Goal: Task Accomplishment & Management: Complete application form

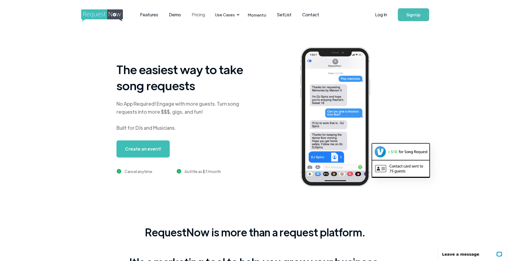
click at [198, 18] on link "Pricing" at bounding box center [198, 14] width 24 height 17
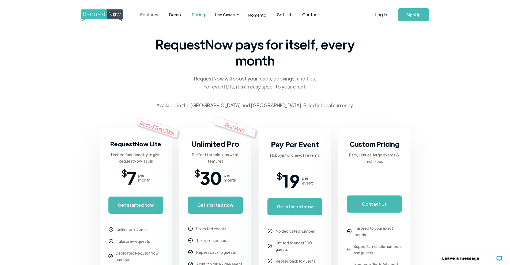
click at [153, 19] on link "Features" at bounding box center [149, 14] width 29 height 17
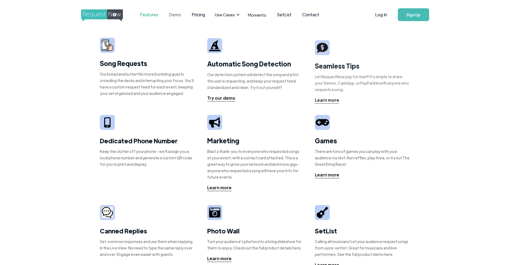
drag, startPoint x: 0, startPoint y: 0, endPoint x: 182, endPoint y: 15, distance: 182.1
click at [182, 15] on link "Demo" at bounding box center [175, 14] width 23 height 17
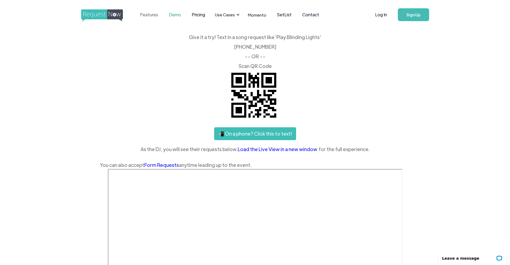
click at [147, 16] on link "Features" at bounding box center [149, 14] width 29 height 17
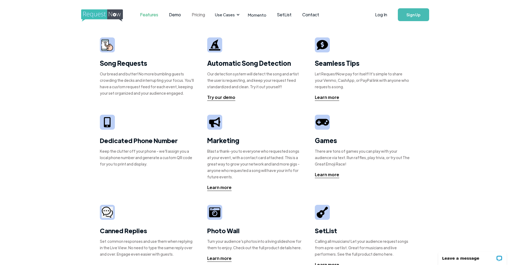
click at [198, 15] on link "Pricing" at bounding box center [198, 14] width 24 height 17
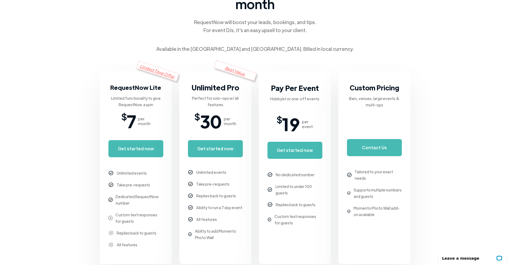
scroll to position [54, 0]
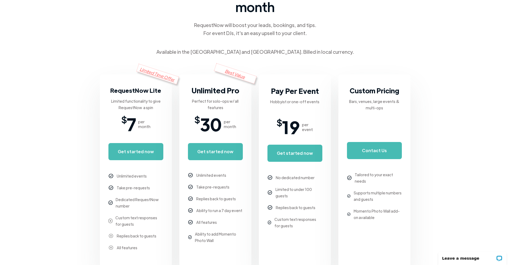
click at [163, 76] on div "Limited Time Offer" at bounding box center [157, 74] width 43 height 21
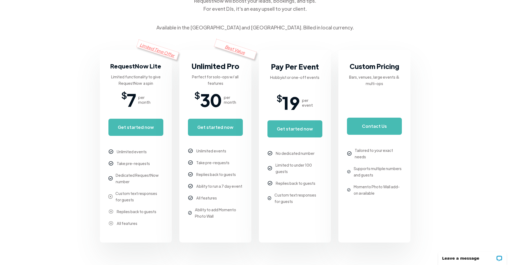
scroll to position [107, 0]
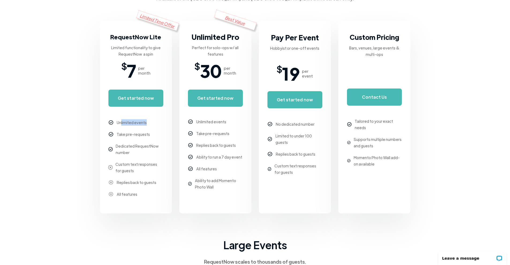
click at [159, 123] on div "Unlimited events" at bounding box center [135, 122] width 55 height 6
drag, startPoint x: 118, startPoint y: 135, endPoint x: 164, endPoint y: 136, distance: 46.1
click at [164, 136] on div "Limited Time Offer RequestNow Lite Limited functionality to give RequestNow a s…" at bounding box center [136, 117] width 72 height 193
drag, startPoint x: 116, startPoint y: 143, endPoint x: 143, endPoint y: 156, distance: 29.8
click at [144, 156] on div "Dedicated RequestNow number" at bounding box center [139, 149] width 47 height 13
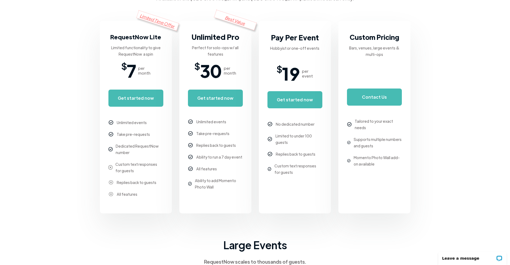
click at [132, 168] on div "Custom text responses for guests" at bounding box center [139, 167] width 48 height 13
drag, startPoint x: 118, startPoint y: 180, endPoint x: 115, endPoint y: 196, distance: 16.3
click at [167, 182] on div "Limited Time Offer RequestNow Lite Limited functionality to give RequestNow a s…" at bounding box center [136, 117] width 72 height 193
click at [115, 197] on div "All features" at bounding box center [135, 194] width 55 height 6
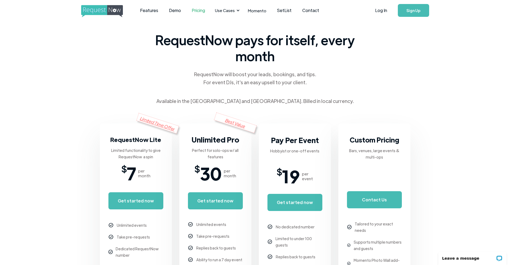
scroll to position [0, 0]
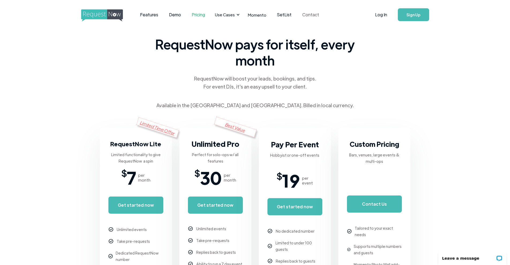
click at [308, 15] on link "Contact" at bounding box center [311, 14] width 28 height 17
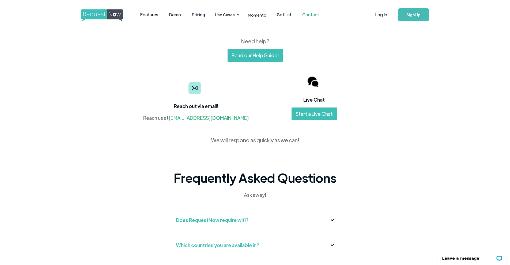
click at [306, 114] on link "Start a Live Chat" at bounding box center [314, 114] width 45 height 13
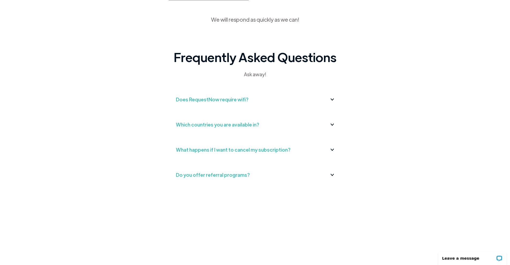
scroll to position [70, 0]
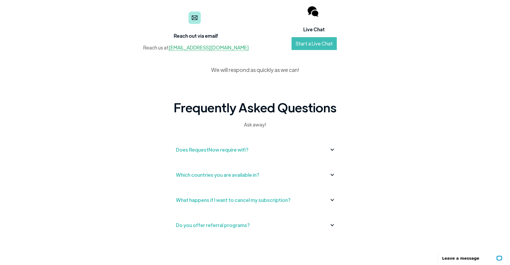
click at [296, 149] on div "Does RequestNow require wifi?" at bounding box center [255, 150] width 159 height 9
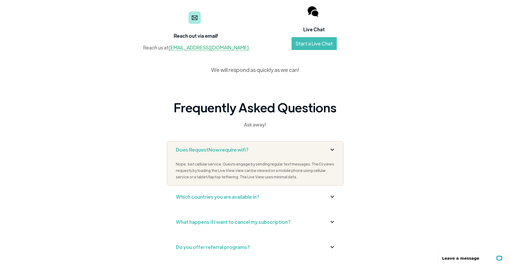
click at [296, 149] on div "Does RequestNow require wifi?" at bounding box center [255, 150] width 159 height 9
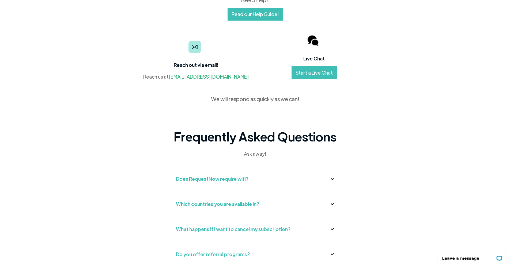
scroll to position [0, 0]
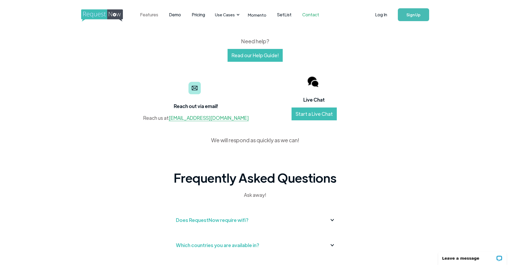
click at [147, 13] on link "Features" at bounding box center [149, 14] width 29 height 17
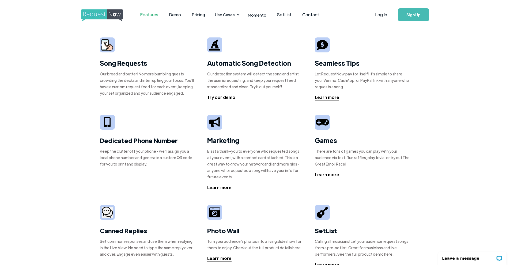
click at [227, 98] on div "Try our demo" at bounding box center [221, 97] width 28 height 6
click at [108, 45] on img at bounding box center [107, 45] width 12 height 12
click at [151, 13] on link "Features" at bounding box center [149, 14] width 29 height 17
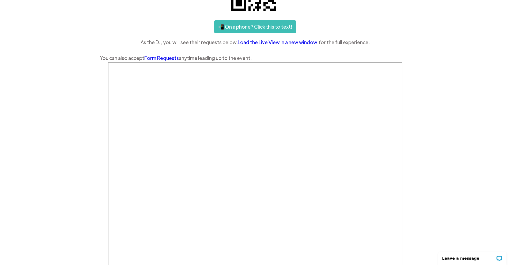
click at [164, 59] on link "Form Requests" at bounding box center [161, 58] width 35 height 6
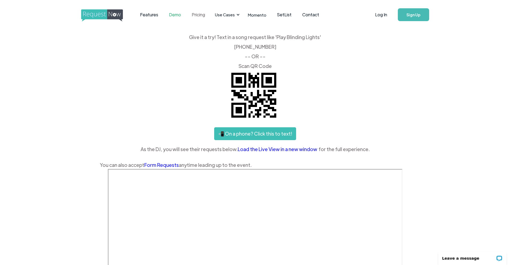
click at [193, 15] on link "Pricing" at bounding box center [198, 14] width 24 height 17
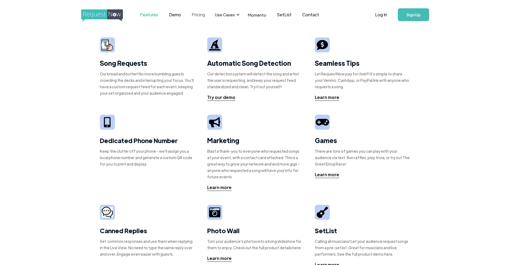
click at [200, 13] on link "Pricing" at bounding box center [198, 14] width 24 height 17
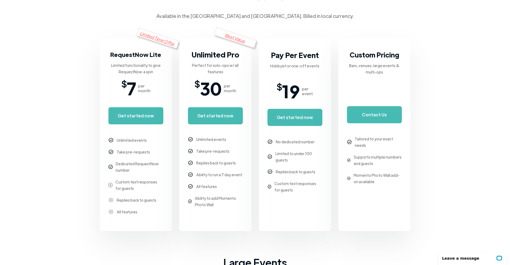
scroll to position [107, 0]
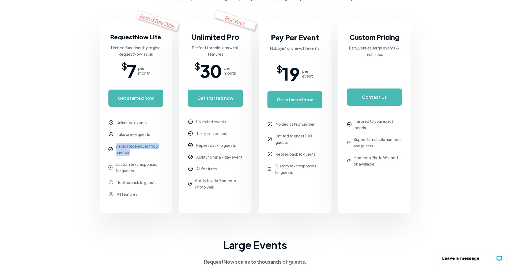
drag, startPoint x: 118, startPoint y: 145, endPoint x: 129, endPoint y: 154, distance: 14.7
click at [129, 154] on div "Dedicated RequestNow number" at bounding box center [139, 149] width 47 height 13
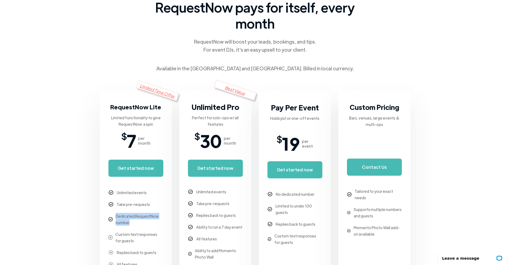
scroll to position [27, 0]
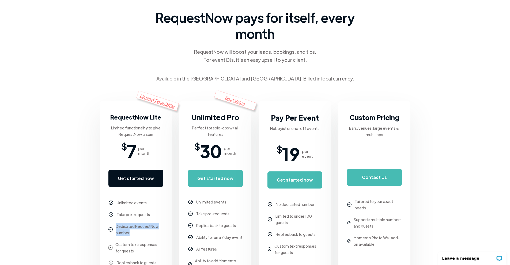
click at [131, 174] on link "Get started now" at bounding box center [135, 178] width 55 height 17
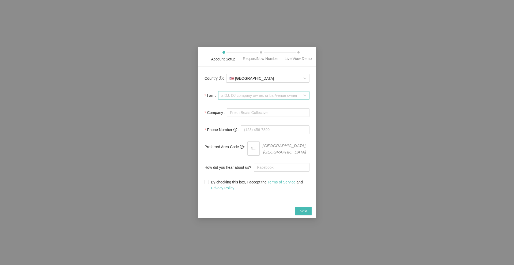
click at [303, 98] on span "a DJ, DJ company owner, or bar/venue owner" at bounding box center [263, 96] width 85 height 8
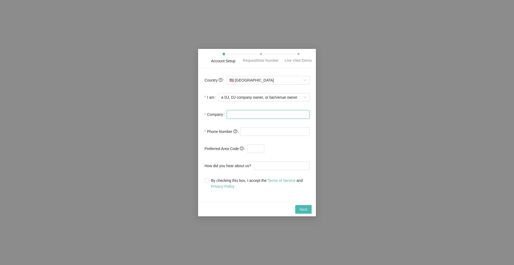
click at [266, 113] on input "Company" at bounding box center [268, 114] width 83 height 9
type input "Pastor Sean Condran Office"
type input "(717) 272-7326"
click at [283, 117] on input "Pastor Sean Condran Office" at bounding box center [268, 114] width 83 height 9
type input "Pastor Sean Condran Office Radio"
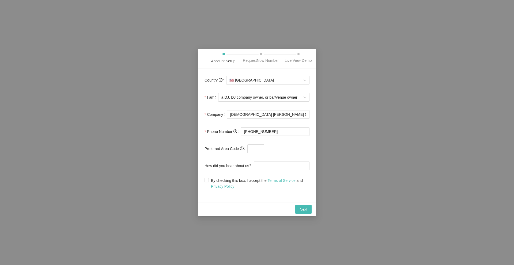
click at [224, 133] on span "Phone Number" at bounding box center [222, 132] width 30 height 6
drag, startPoint x: 251, startPoint y: 131, endPoint x: 245, endPoint y: 132, distance: 5.6
click at [245, 132] on input "(717) 272-7326" at bounding box center [275, 131] width 69 height 9
paste input "833"
type input "(833) 272-7326"
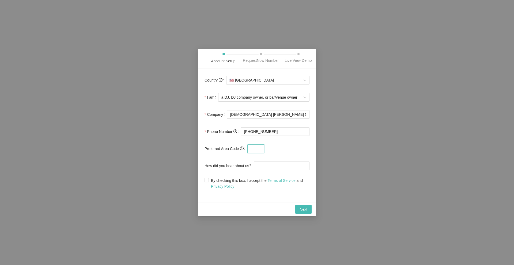
click at [250, 150] on input "text" at bounding box center [255, 149] width 17 height 9
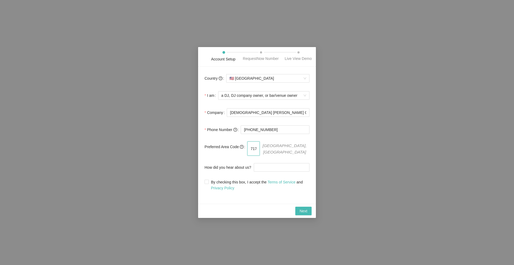
type input "717"
click at [272, 141] on form "Country 🇺🇸 United States I am a DJ, DJ company owner, or bar/venue owner Compan…" at bounding box center [257, 132] width 105 height 118
drag, startPoint x: 254, startPoint y: 131, endPoint x: 316, endPoint y: 130, distance: 61.6
click at [318, 131] on div "Account Setup RequestNow Number Live View Demo Country 🇺🇸 United States I am a …" at bounding box center [257, 132] width 514 height 265
paste input "75"
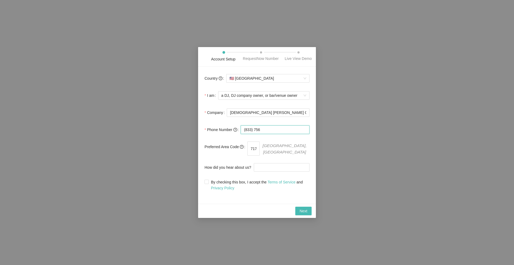
paste input "-5483"
type input "(833) 756-5483"
click at [265, 167] on input "How did you hear about us?" at bounding box center [282, 167] width 56 height 9
type input "Google"
click at [206, 183] on label "By checking this box, I accept the Terms of Service and Privacy Policy" at bounding box center [257, 185] width 105 height 12
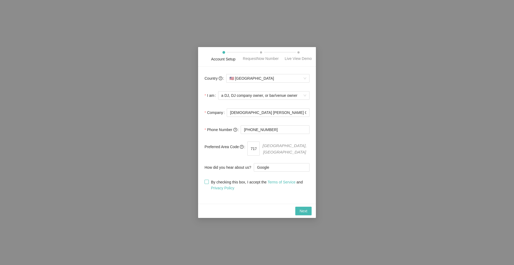
click at [206, 183] on input "By checking this box, I accept the Terms of Service and Privacy Policy" at bounding box center [207, 182] width 4 height 4
checkbox input "true"
click at [306, 208] on span "Next" at bounding box center [304, 211] width 8 height 6
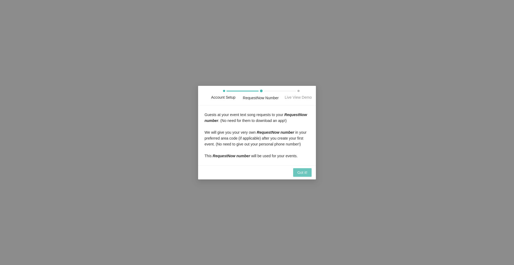
click at [304, 172] on span "Got it!" at bounding box center [302, 173] width 10 height 6
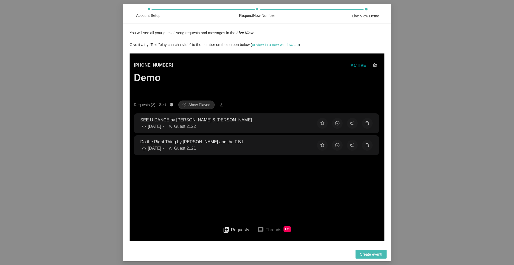
click at [222, 121] on p "SEE U DANCE by Joey Valence & Brae" at bounding box center [224, 119] width 168 height 7
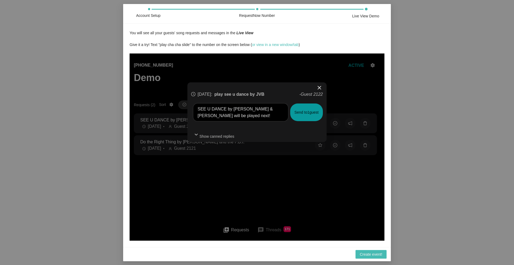
click at [305, 115] on button "Send to 1 guest" at bounding box center [306, 112] width 33 height 18
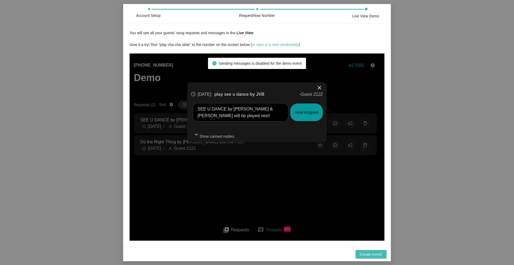
click at [241, 176] on div "close 2 days ago : play see u dance by JVB - Guest 2122 SEE U DANCE by Joey Val…" at bounding box center [257, 146] width 255 height 187
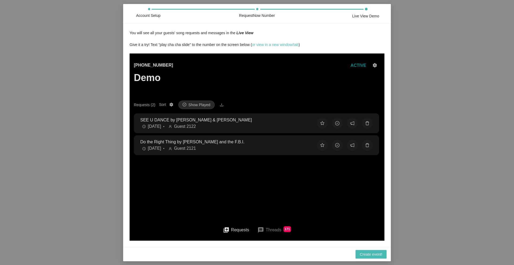
click at [143, 104] on div "Requests (2)" at bounding box center [144, 105] width 21 height 6
click at [168, 104] on button "Requests (2) Sort Show Played" at bounding box center [171, 104] width 6 height 6
drag, startPoint x: 272, startPoint y: 83, endPoint x: 278, endPoint y: 82, distance: 6.3
click at [273, 83] on div "(425) 657-3354 Demo ACTIVE" at bounding box center [257, 81] width 246 height 39
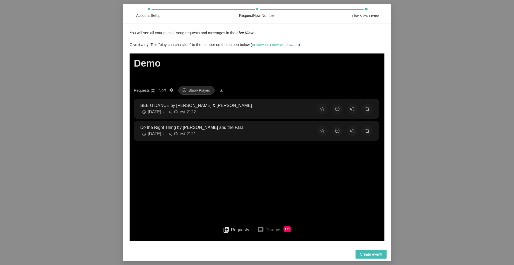
scroll to position [22, 0]
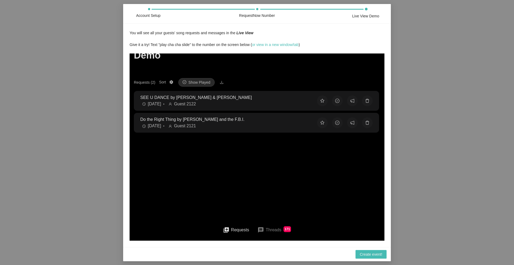
click at [235, 229] on button "queue Requests" at bounding box center [236, 230] width 35 height 12
click at [334, 98] on button at bounding box center [337, 100] width 11 height 11
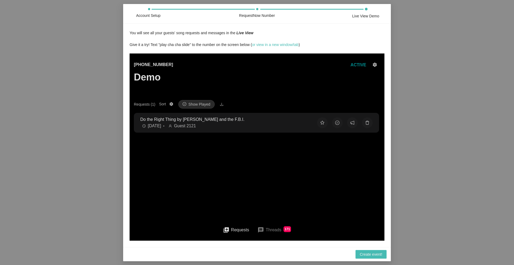
scroll to position [1, 0]
click at [336, 124] on button at bounding box center [337, 122] width 11 height 11
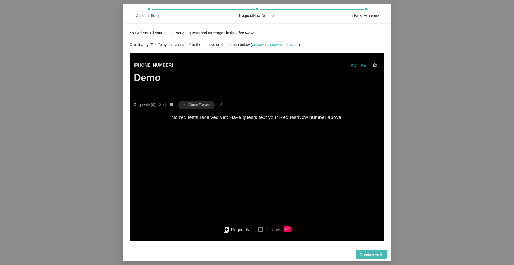
click at [335, 123] on main "(425) 657-3354 Demo ACTIVE Requests (0) Sort Show Played No requests received y…" at bounding box center [257, 136] width 246 height 166
click at [146, 105] on div "Requests (0)" at bounding box center [144, 105] width 21 height 6
click at [168, 105] on button "Requests (0) Sort Show Played" at bounding box center [171, 104] width 6 height 6
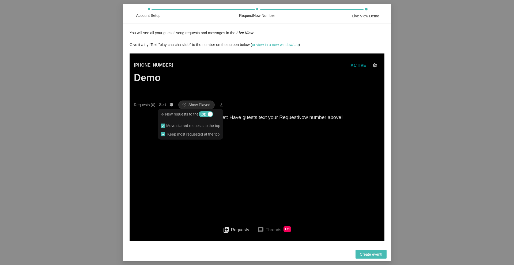
click at [146, 105] on div "Requests (0)" at bounding box center [144, 105] width 21 height 6
click at [168, 105] on button "Requests (0) Sort Show Played" at bounding box center [171, 104] width 6 height 6
drag, startPoint x: 143, startPoint y: 116, endPoint x: 179, endPoint y: 110, distance: 36.7
click at [148, 114] on h3 "No requests received yet: Have guests text your RequestNow number above!" at bounding box center [257, 117] width 246 height 8
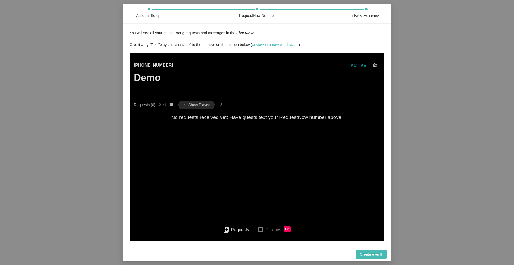
click at [359, 65] on span "ACTIVE" at bounding box center [359, 65] width 16 height 5
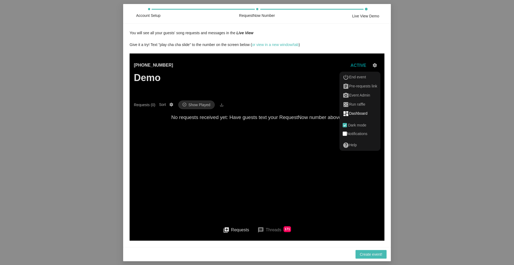
click at [366, 115] on div "dashboard Dashboard" at bounding box center [360, 113] width 35 height 6
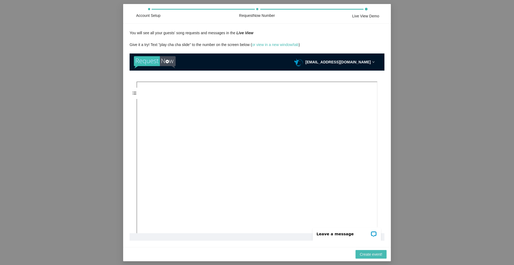
scroll to position [134, 0]
click at [136, 95] on span at bounding box center [135, 93] width 10 height 11
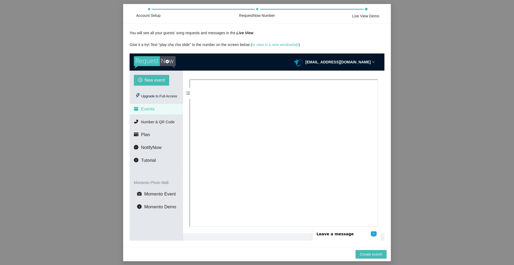
scroll to position [113, 0]
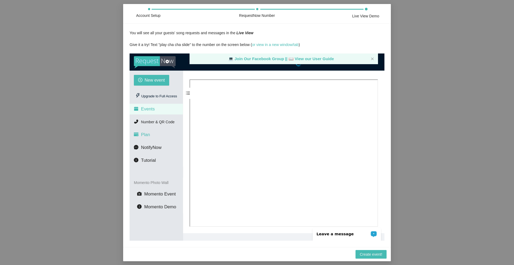
click at [144, 133] on span "Plan" at bounding box center [145, 134] width 9 height 5
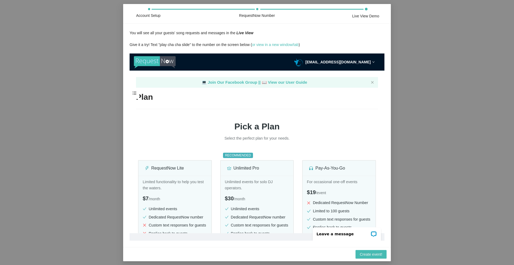
scroll to position [0, 0]
click at [147, 63] on img at bounding box center [155, 62] width 42 height 12
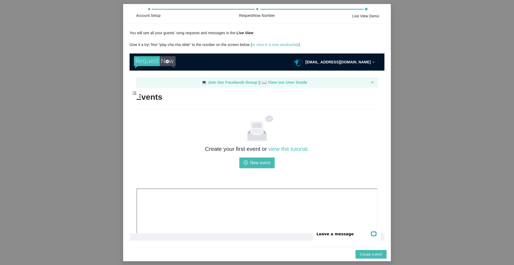
click at [147, 63] on img at bounding box center [155, 62] width 42 height 12
click at [133, 93] on span at bounding box center [135, 93] width 10 height 11
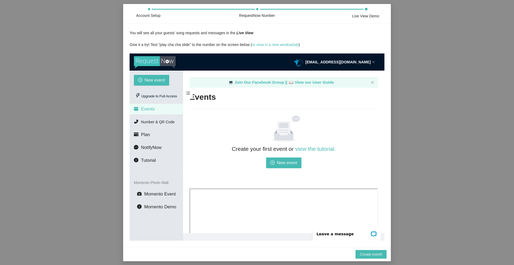
click at [371, 64] on div "radio@pastorseancondranoffice.org" at bounding box center [334, 61] width 81 height 17
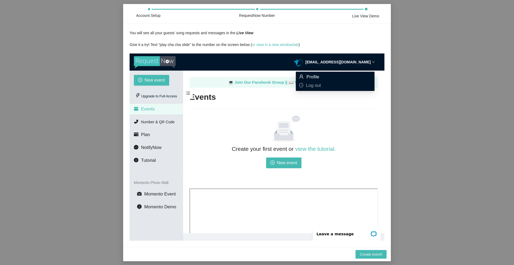
click at [316, 78] on span "Profile" at bounding box center [313, 76] width 13 height 5
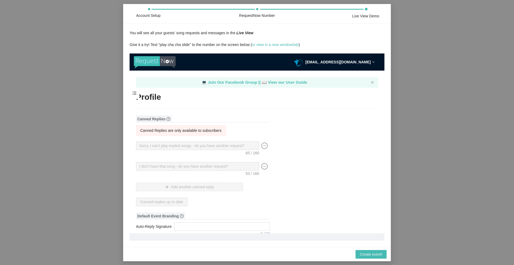
type input "Pastor Sean Condran Office Radio"
type input "DJ"
type input "(833) 756-5483"
type input "radio@pastorseancondranoffice.org"
click at [363, 65] on div "radio@pastorseancondranoffice.org" at bounding box center [334, 61] width 81 height 17
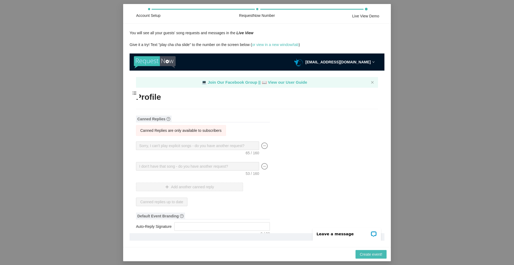
click at [161, 94] on h2 "Profile" at bounding box center [257, 97] width 242 height 11
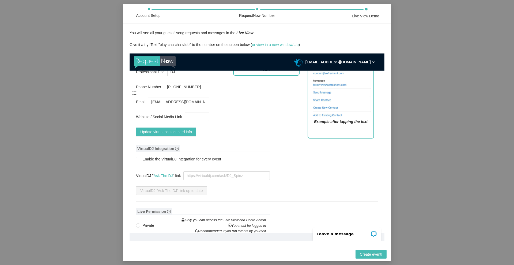
scroll to position [321, 0]
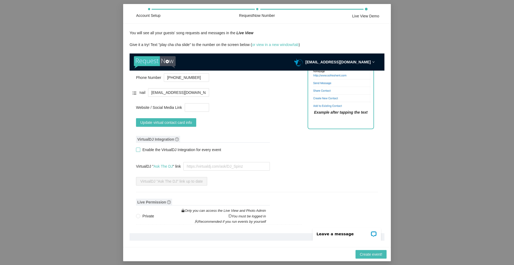
click at [140, 148] on span at bounding box center [138, 150] width 4 height 4
click at [140, 148] on input "Enable the VirtualDJ Integration for every event" at bounding box center [138, 150] width 4 height 4
checkbox input "true"
click at [289, 152] on div "Canned Replies Canned Replies are only available to subscribers Sorry, I can't …" at bounding box center [257, 74] width 242 height 560
click at [238, 162] on textarea "VirtualDJ " Ask The DJ " link" at bounding box center [226, 166] width 86 height 9
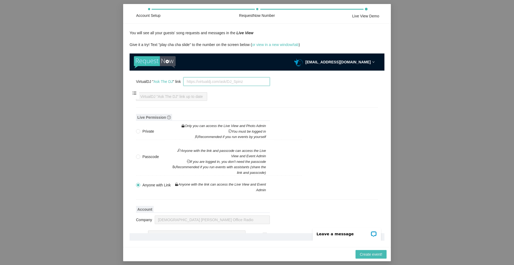
scroll to position [453, 0]
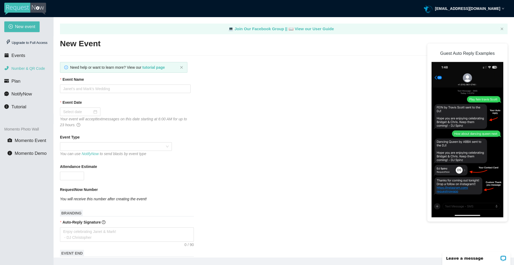
click at [32, 70] on span "Number & QR Code" at bounding box center [28, 68] width 33 height 4
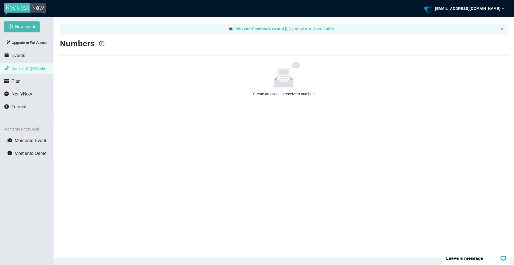
click at [285, 90] on div "Create an event to receive a number!" at bounding box center [283, 79] width 443 height 35
click at [19, 58] on span "Events" at bounding box center [19, 55] width 14 height 5
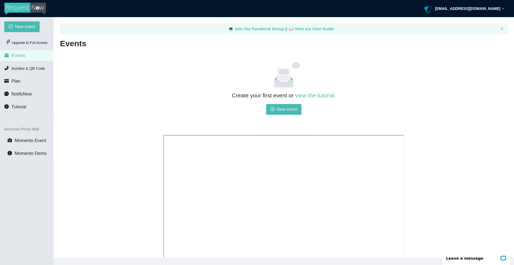
click at [272, 115] on div "Create your first event or view the tutorial. New event" at bounding box center [283, 111] width 241 height 40
click at [278, 108] on span "New event" at bounding box center [287, 109] width 20 height 7
type textarea "https://virtualdj.com/ask/DJ_Spinz"
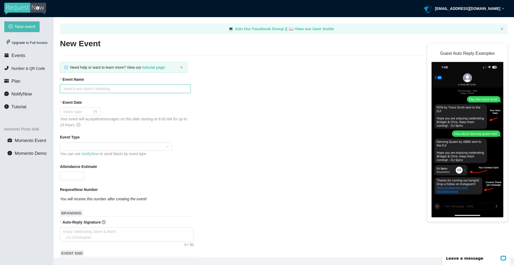
click at [81, 91] on input "Event Name" at bounding box center [125, 89] width 131 height 9
type input "Pastor Sean Condran Office Radio"
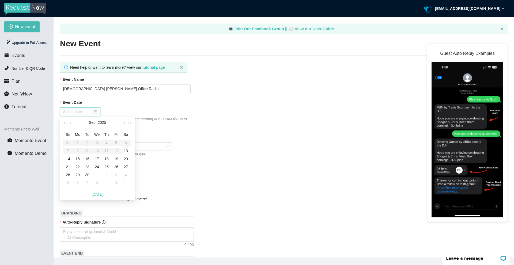
click at [85, 112] on input "Event Date" at bounding box center [77, 112] width 29 height 6
type input "09/13/2025"
click at [126, 152] on div "13" at bounding box center [126, 151] width 6 height 6
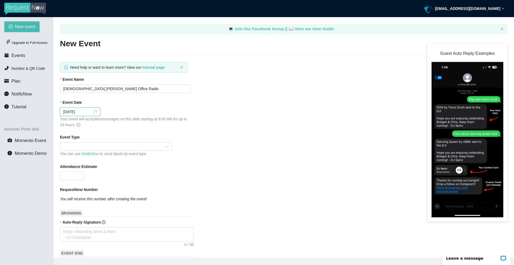
click at [110, 147] on span at bounding box center [116, 147] width 106 height 8
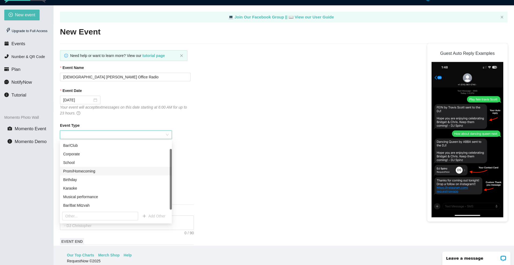
scroll to position [17, 0]
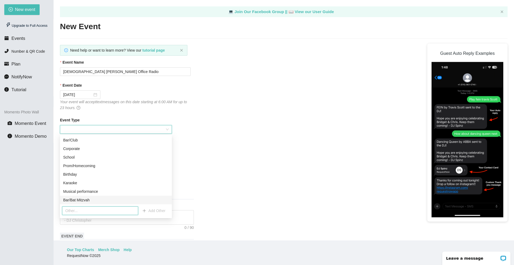
click at [81, 209] on input "text" at bounding box center [100, 211] width 76 height 9
type input "DJ"
click at [231, 202] on form "Event Name Pastor Sean Condran Office Radio Event Date 09/13/2025 Your event wi…" at bounding box center [284, 263] width 448 height 408
click at [158, 210] on span "Add Other" at bounding box center [156, 211] width 17 height 6
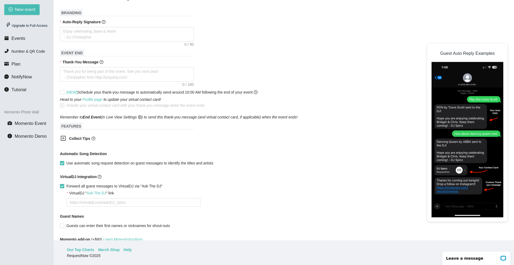
scroll to position [214, 0]
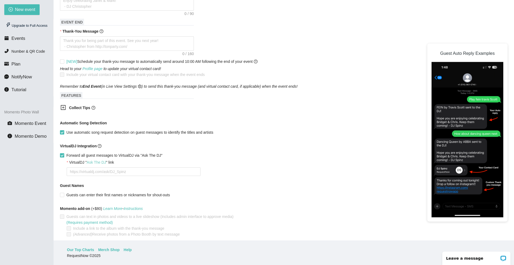
click at [91, 162] on link "Ask The DJ" at bounding box center [96, 162] width 19 height 4
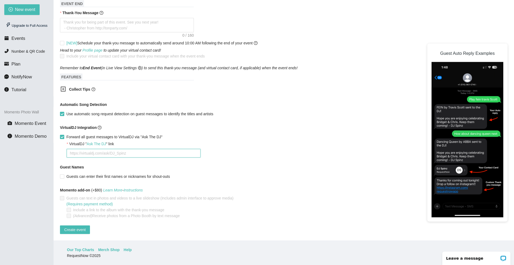
click at [100, 149] on textarea "VirtualDJ " Ask The DJ " link" at bounding box center [134, 153] width 134 height 9
click at [198, 137] on div "Forward all guest messages to VirtualDJ via "Ask The DJ"" at bounding box center [153, 137] width 187 height 9
click at [61, 175] on span at bounding box center [62, 177] width 4 height 4
click at [61, 175] on input "Guests can enter their first names or nicknames for shout-outs" at bounding box center [62, 177] width 4 height 4
checkbox input "true"
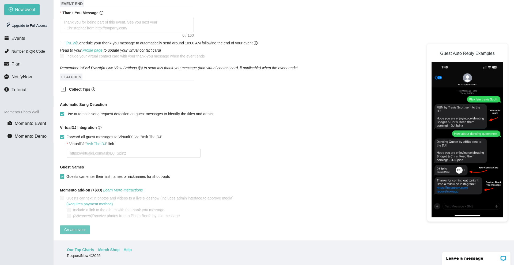
click at [80, 227] on span "Create event" at bounding box center [74, 230] width 21 height 6
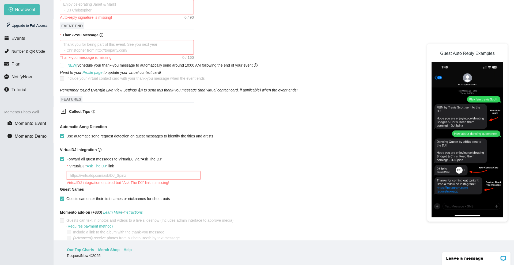
click at [114, 178] on textarea "VirtualDJ " Ask The DJ " link" at bounding box center [134, 175] width 134 height 9
click at [62, 159] on input "Forward all guest messages to VirtualDJ via "Ask The DJ"" at bounding box center [62, 159] width 4 height 4
checkbox input "false"
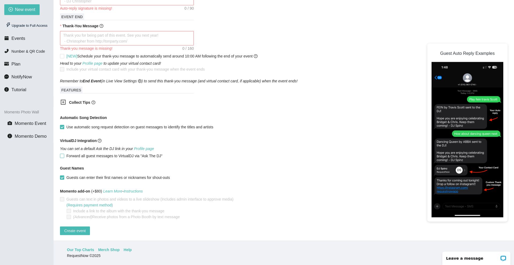
scroll to position [225, 0]
click at [85, 226] on button "Create event" at bounding box center [75, 230] width 30 height 9
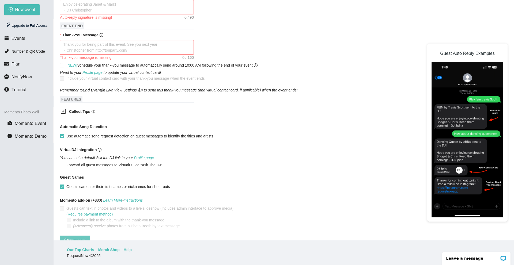
scroll to position [77, 0]
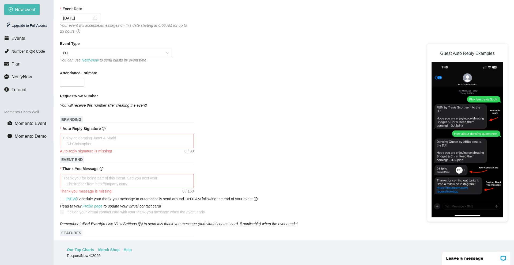
click at [185, 117] on h1 "BRANDING" at bounding box center [127, 119] width 134 height 7
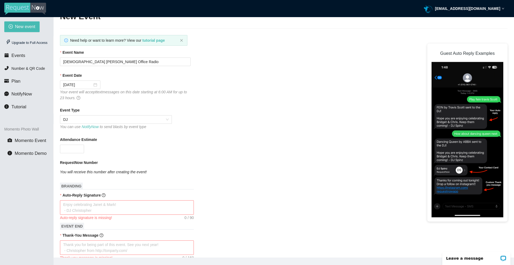
scroll to position [107, 0]
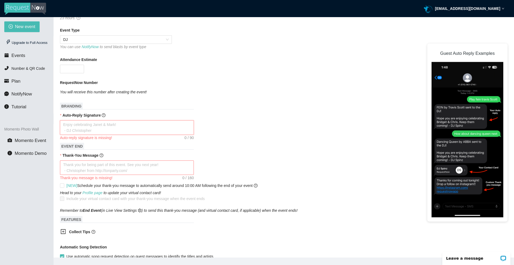
click at [103, 126] on textarea "Auto-Reply Signature" at bounding box center [127, 127] width 134 height 14
type textarea "P"
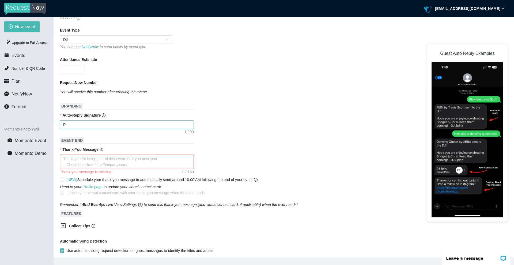
type textarea "Pa"
type textarea "Pas"
type textarea "Past"
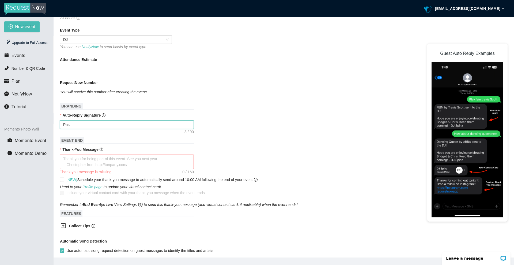
type textarea "Past"
type textarea "Pasto"
type textarea "Pastor"
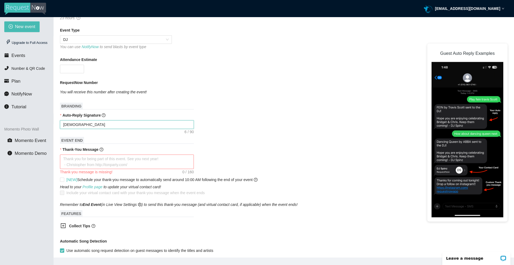
type textarea "Pastor"
type textarea "Pastor S"
type textarea "Pastor SE"
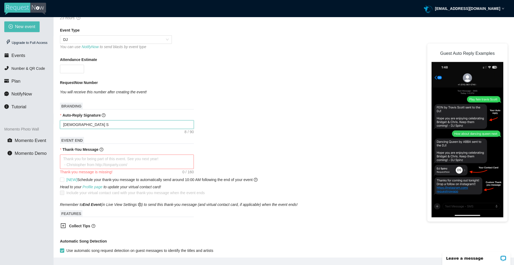
type textarea "Pastor SE"
type textarea "Pastor SEa"
type textarea "Pastor SEan"
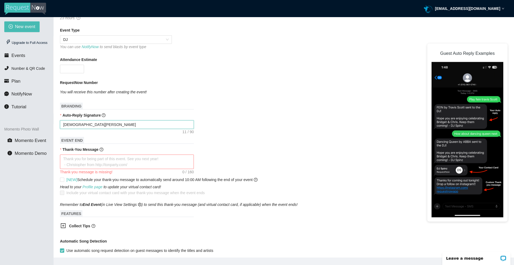
type textarea "Pastor SEan"
type textarea "Pastor SEan C"
type textarea "Pastor SEan"
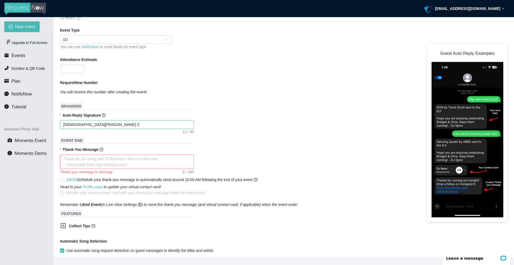
type textarea "Pastor SEan"
type textarea "Pastor SEa"
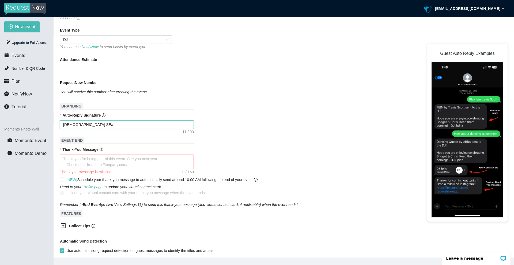
type textarea "Pastor SE"
type textarea "Pastor S"
type textarea "Pastor Sa"
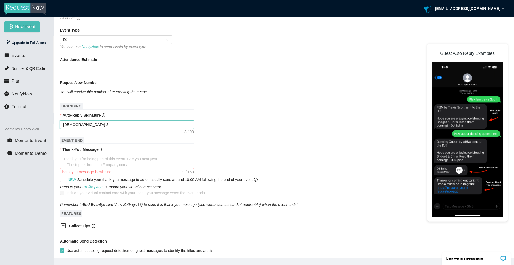
type textarea "Pastor Sa"
type textarea "Pastor San"
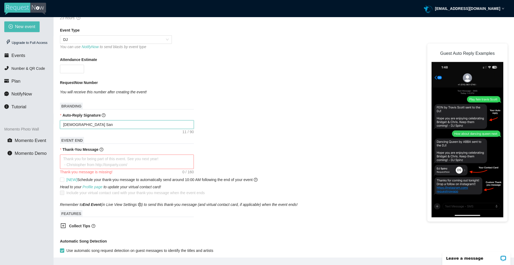
type textarea "Pastor San"
type textarea "Pastor Sa"
type textarea "Pastor S"
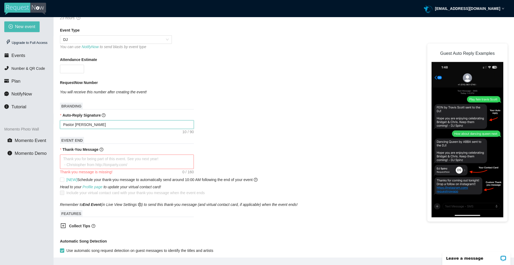
type textarea "Pastor S"
type textarea "Pastor Se"
type textarea "Pastor Sea"
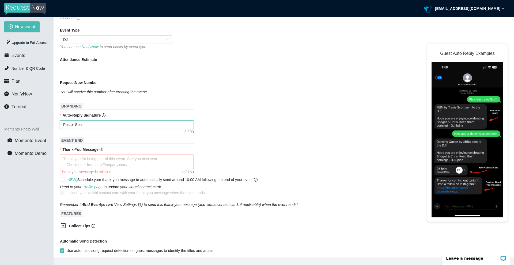
type textarea "Pastor Sean"
type textarea "Pastor Sean C"
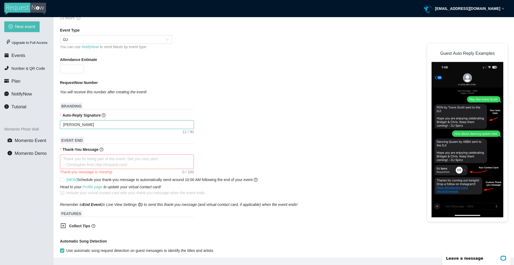
type textarea "Pastor Sean C"
type textarea "Pastor Sean Co"
type textarea "Pastor Sean Con"
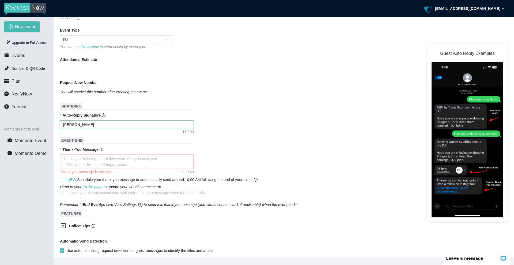
type textarea "Pastor Sean Cond"
type textarea "Pastor Sean Condr"
type textarea "Pastor Sean Condra"
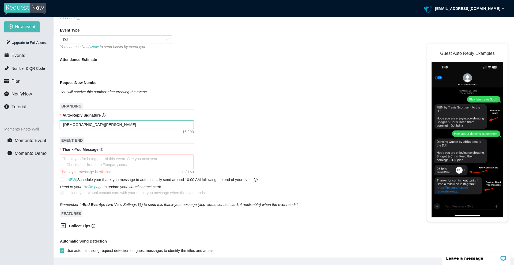
type textarea "Pastor Sean Condra"
type textarea "Pastor Sean Condran"
type textarea "Pastor Sean Condran I"
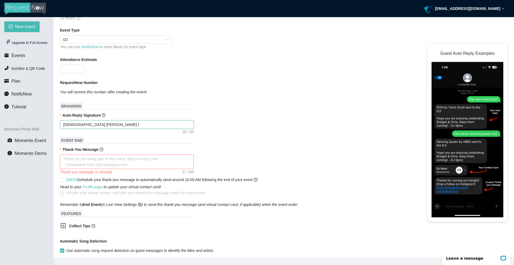
type textarea "Pastor Sean Condran IO"
type textarea "Pastor Sean Condran I"
type textarea "Pastor Sean Condran"
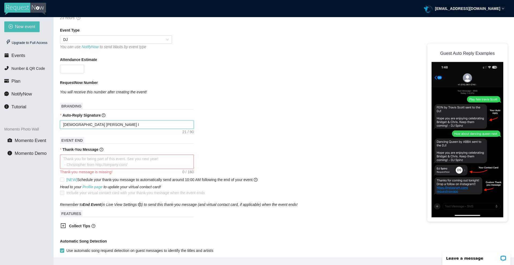
type textarea "Pastor Sean Condran"
type textarea "Pastor Sean Condran I"
type textarea "Pastor Sean Condran"
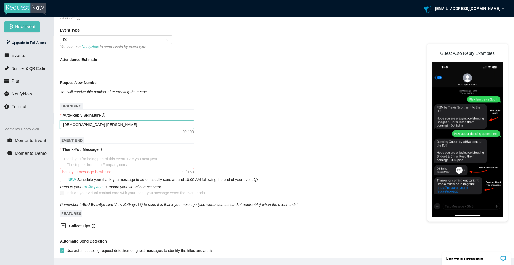
type textarea "Pastor Sean Condran O"
type textarea "Pastor Sean Condran Of"
type textarea "Pastor Sean Condran Off"
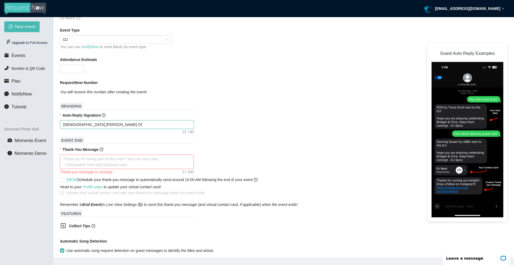
type textarea "Pastor Sean Condran Off"
type textarea "Pastor Sean Condran Offi"
type textarea "Pastor Sean Condran Offic"
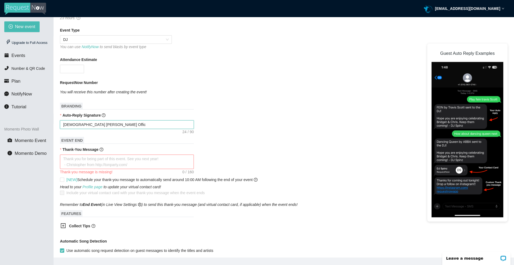
type textarea "Pastor Sean Condran Office"
type textarea "Pastor Sean Condran Office R"
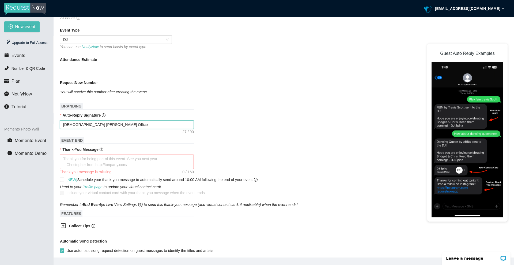
type textarea "Pastor Sean Condran Office R"
type textarea "Pastor Sean Condran Office RA"
type textarea "Pastor Sean Condran Office RAd"
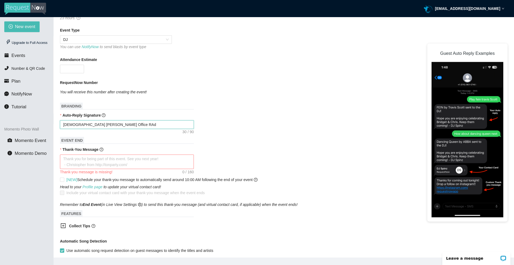
type textarea "Pastor Sean Condran Office RAdi"
type textarea "Pastor Sean Condran Office RAdio"
type textarea "Pastor Sean Condran Office RAdi"
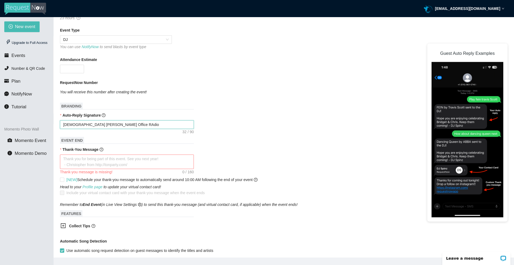
type textarea "Pastor Sean Condran Office RAdi"
type textarea "Pastor Sean Condran Office RAd"
type textarea "Pastor Sean Condran Office RA"
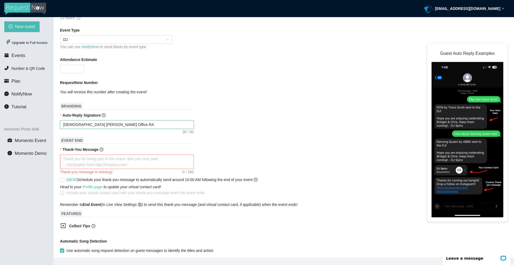
type textarea "Pastor Sean Condran Office R"
type textarea "Pastor Sean Condran Office Ra"
type textarea "Pastor Sean Condran Office Rad"
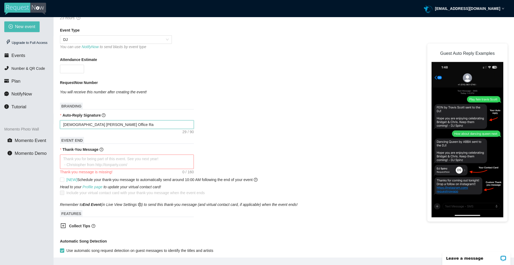
type textarea "Pastor Sean Condran Office Rad"
type textarea "Pastor Sean Condran Office Radi"
type textarea "Pastor Sean Condran Office Radio"
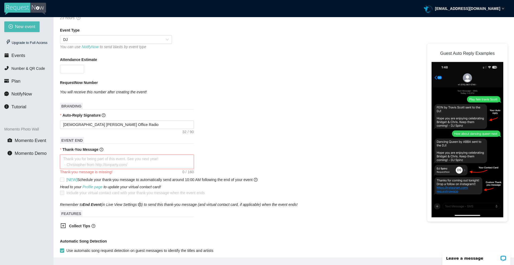
click at [91, 159] on textarea "Thank-You Message" at bounding box center [127, 162] width 134 height 14
type textarea "T"
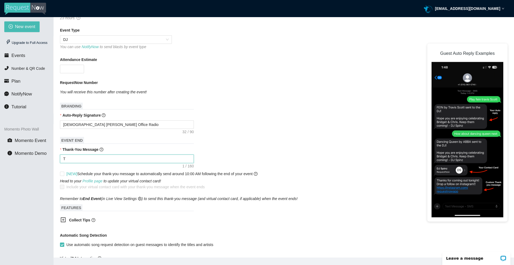
type textarea "Th"
type textarea "Tha"
type textarea "Than"
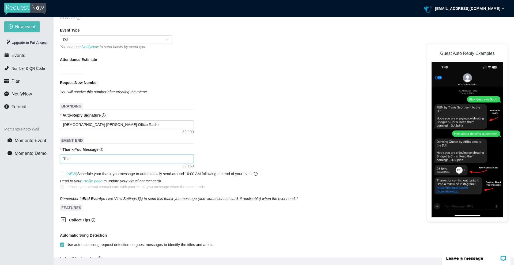
type textarea "Than"
type textarea "Thank"
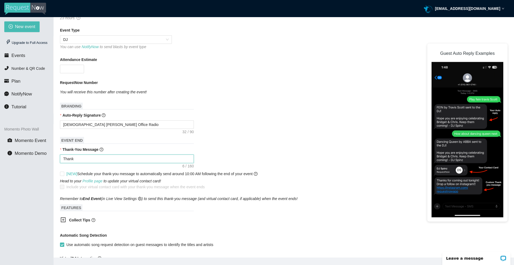
type textarea "Thank y"
type textarea "Thank yo"
type textarea "Thank you"
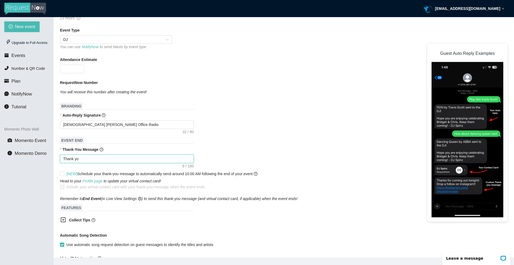
type textarea "Thank you"
type textarea "Thank you f"
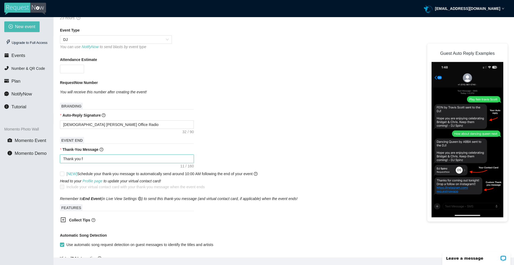
type textarea "Thank you fo"
type textarea "Thank you for"
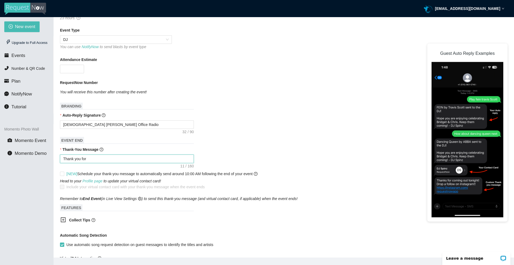
type textarea "Thank you for"
type textarea "Thank you for y"
type textarea "Thank you for yo"
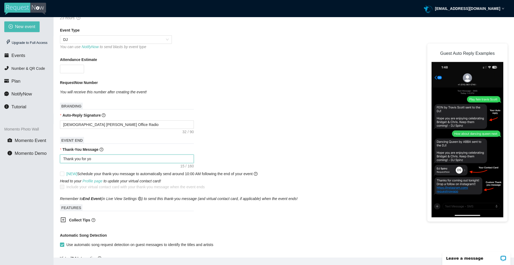
type textarea "Thank you for you"
type textarea "Thank you for your"
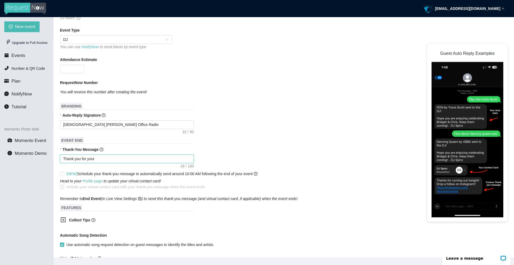
type textarea "Thank you for your"
type textarea "Thank you for your s"
type textarea "Thank you for your so"
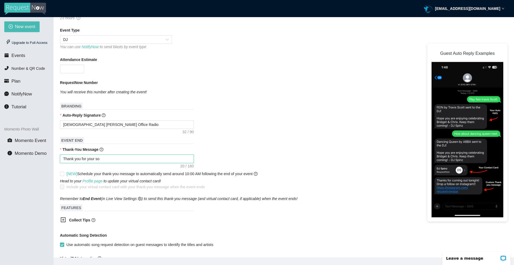
type textarea "Thank you for your son"
type textarea "Thank you for your song"
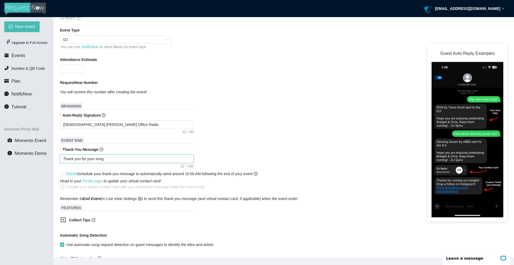
type textarea "Thank you for your song"
type textarea "Thank you for your song r"
type textarea "Thank you for your song re"
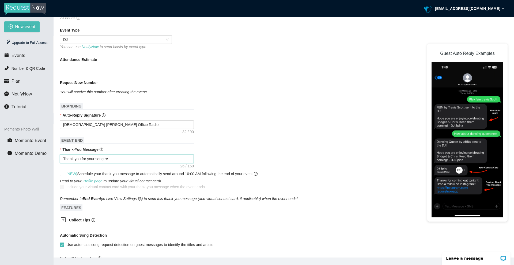
type textarea "Thank you for your song req"
type textarea "Thank you for your song requ"
type textarea "Thank you for your song reque"
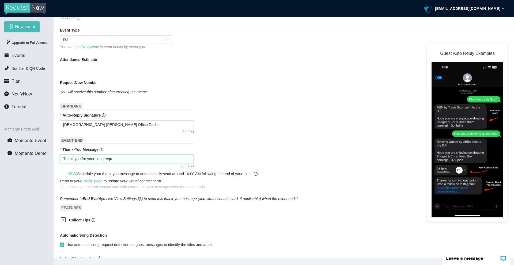
type textarea "Thank you for your song reque"
type textarea "Thank you for your song reques"
type textarea "Thank you for your song request"
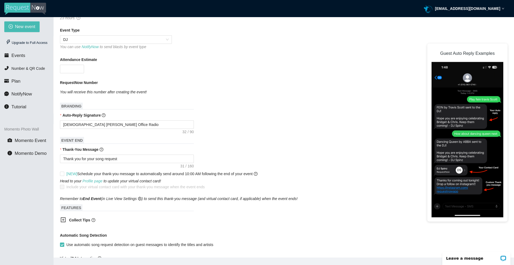
click at [257, 159] on div "Thank you for your song request" at bounding box center [284, 159] width 448 height 9
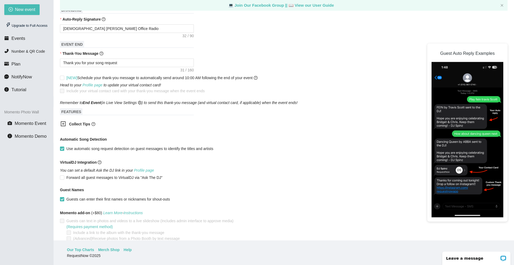
scroll to position [213, 0]
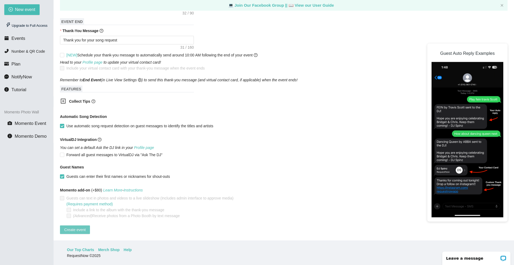
click at [78, 227] on span "Create event" at bounding box center [74, 230] width 21 height 6
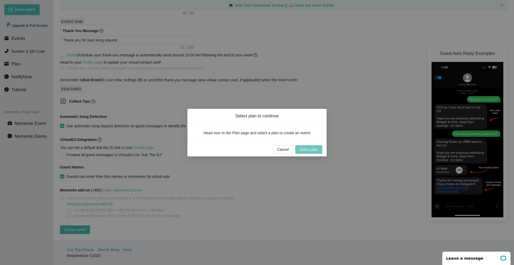
click at [315, 151] on span "Select plan" at bounding box center [309, 150] width 18 height 6
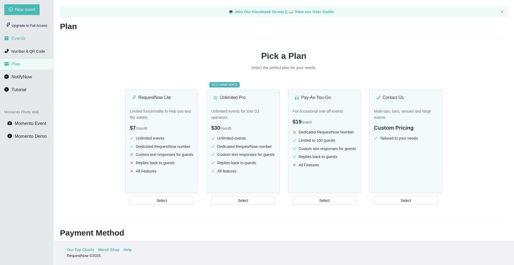
click at [21, 35] on li "Events" at bounding box center [26, 38] width 53 height 11
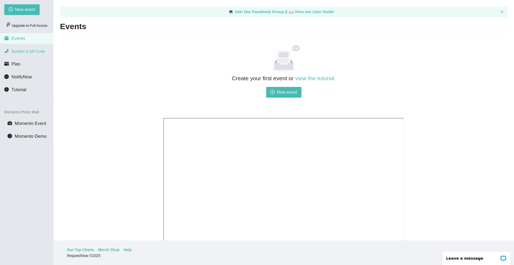
click at [29, 54] on li "Number & QR Code" at bounding box center [26, 51] width 53 height 11
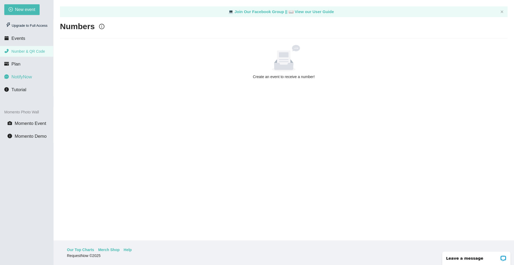
click at [24, 78] on span "NotifyNow" at bounding box center [22, 76] width 20 height 5
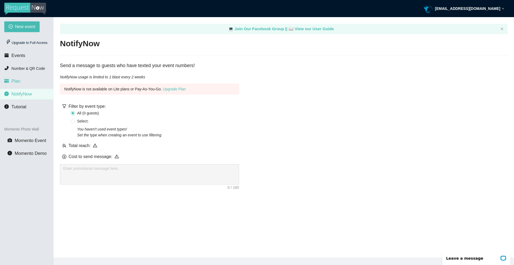
click at [23, 77] on li "Plan" at bounding box center [26, 81] width 53 height 11
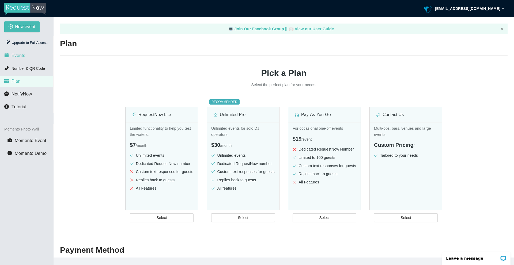
click at [22, 56] on span "Events" at bounding box center [19, 55] width 14 height 5
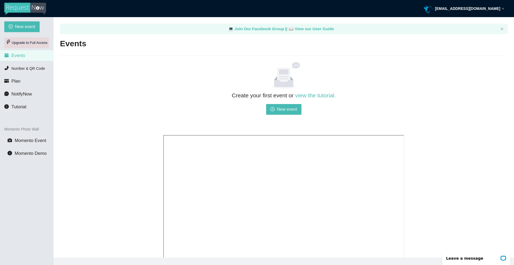
click at [29, 42] on div "Upgrade to Full Access" at bounding box center [26, 42] width 45 height 11
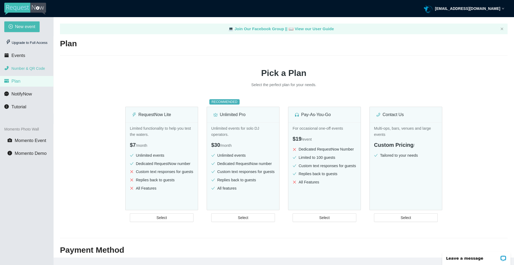
click at [10, 65] on li "Number & QR Code" at bounding box center [26, 68] width 53 height 11
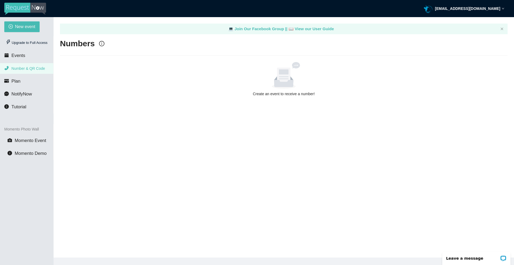
click at [32, 8] on img at bounding box center [25, 9] width 42 height 12
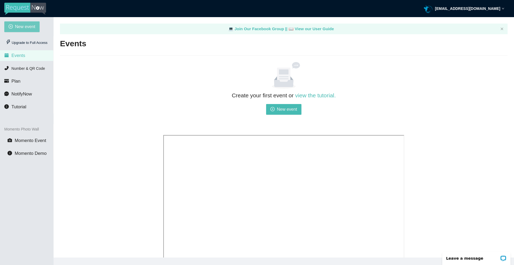
click at [32, 29] on span "New event" at bounding box center [25, 26] width 20 height 7
type textarea "https://virtualdj.com/ask/DJ_Spinz"
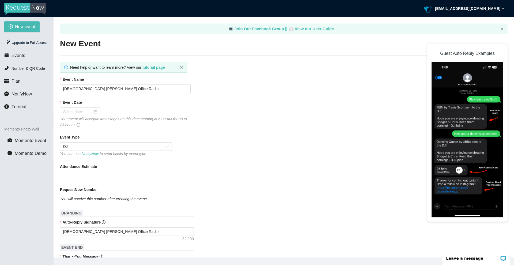
click at [469, 148] on img at bounding box center [468, 140] width 72 height 156
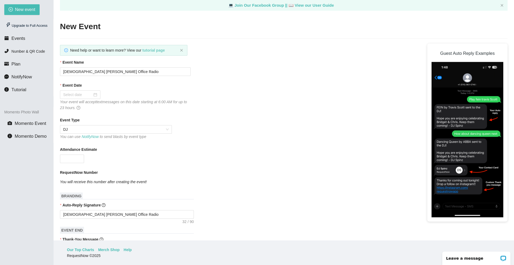
click at [153, 51] on b "tutorial page" at bounding box center [153, 50] width 22 height 4
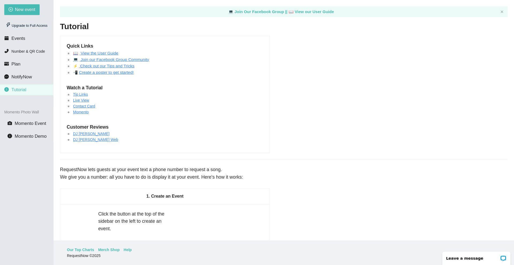
click at [85, 100] on link "Live View" at bounding box center [81, 100] width 16 height 4
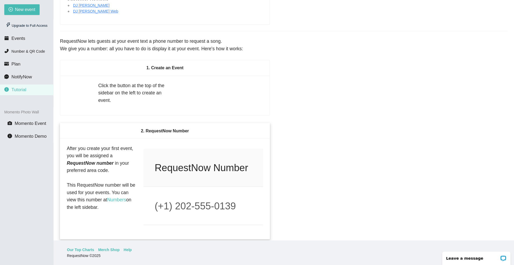
scroll to position [214, 0]
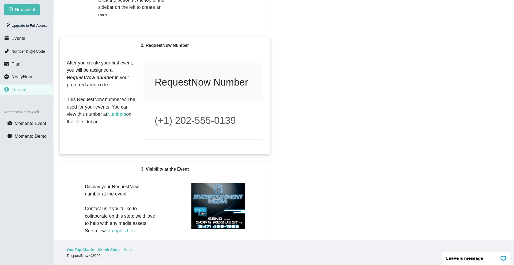
click at [173, 83] on img at bounding box center [200, 103] width 126 height 88
click at [174, 83] on img at bounding box center [200, 103] width 126 height 88
click at [197, 114] on img at bounding box center [200, 103] width 126 height 88
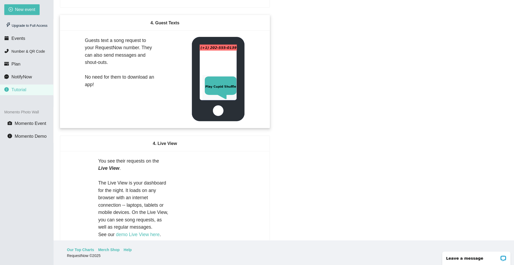
scroll to position [455, 0]
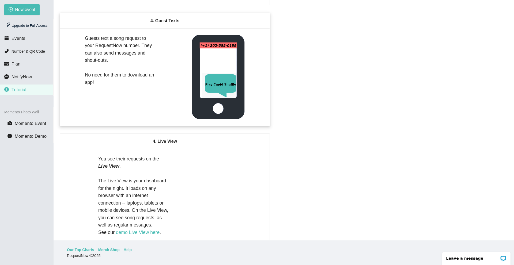
click at [168, 93] on div "Guests text a song request to your RequestNow number. They can also send messag…" at bounding box center [164, 76] width 209 height 97
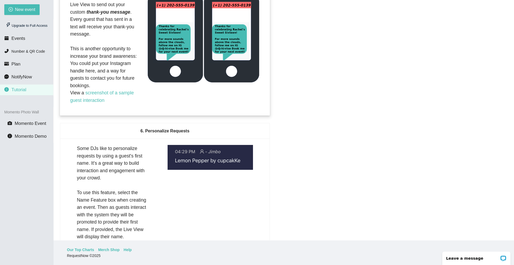
scroll to position [901, 0]
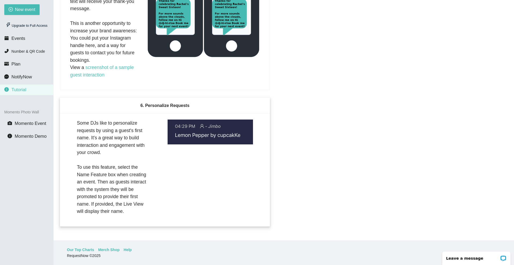
drag, startPoint x: 153, startPoint y: 118, endPoint x: 153, endPoint y: 114, distance: 3.8
click at [153, 115] on div "Some DJs like to personalize requests by using a guest's first name. It's a gre…" at bounding box center [164, 169] width 209 height 113
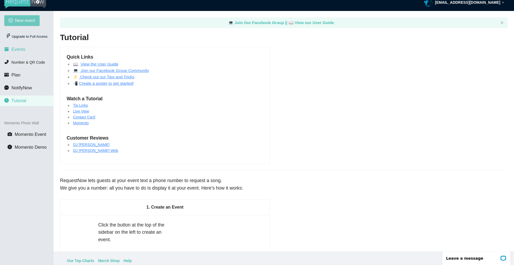
scroll to position [0, 0]
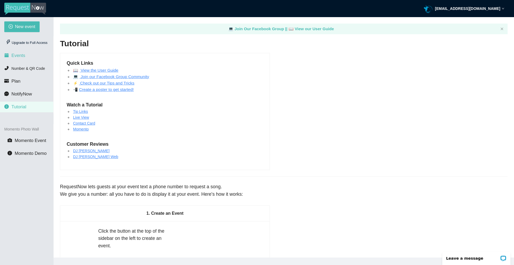
click at [28, 56] on li "Events" at bounding box center [26, 55] width 53 height 11
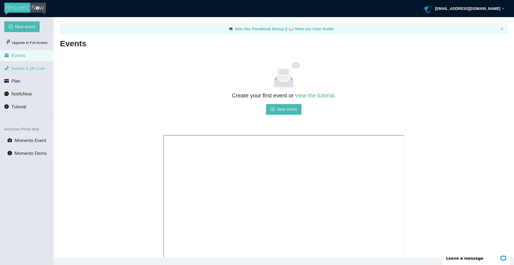
click at [31, 67] on span "Number & QR Code" at bounding box center [28, 68] width 33 height 4
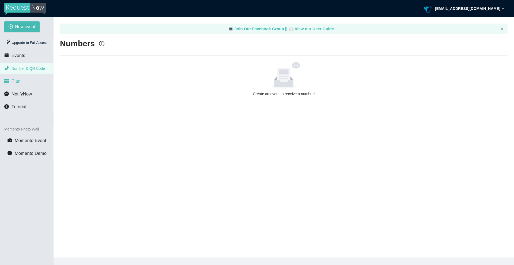
click at [25, 81] on li "Plan" at bounding box center [26, 81] width 53 height 11
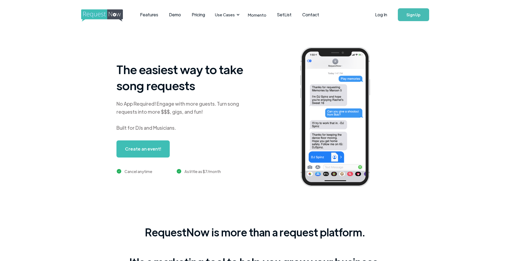
click at [99, 17] on img "home" at bounding box center [107, 15] width 52 height 12
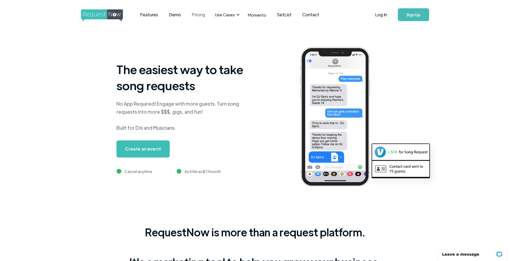
click at [202, 16] on link "Pricing" at bounding box center [198, 14] width 24 height 17
